Goal: Information Seeking & Learning: Learn about a topic

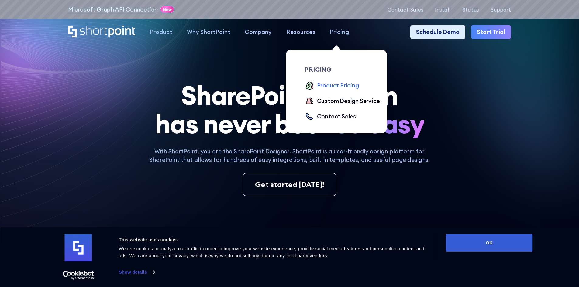
click at [340, 88] on div "Product Pricing" at bounding box center [338, 85] width 42 height 9
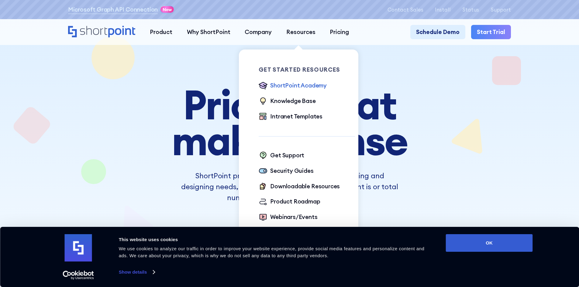
click at [301, 86] on div "ShortPoint Academy" at bounding box center [298, 85] width 57 height 9
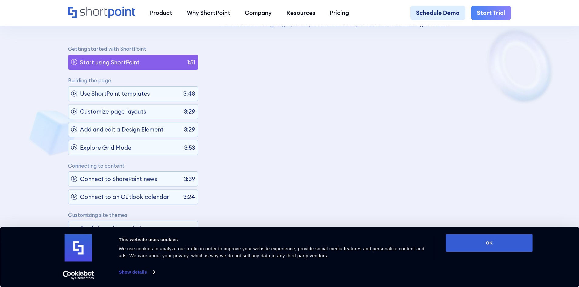
scroll to position [422, 0]
